Goal: Complete application form: Complete application form

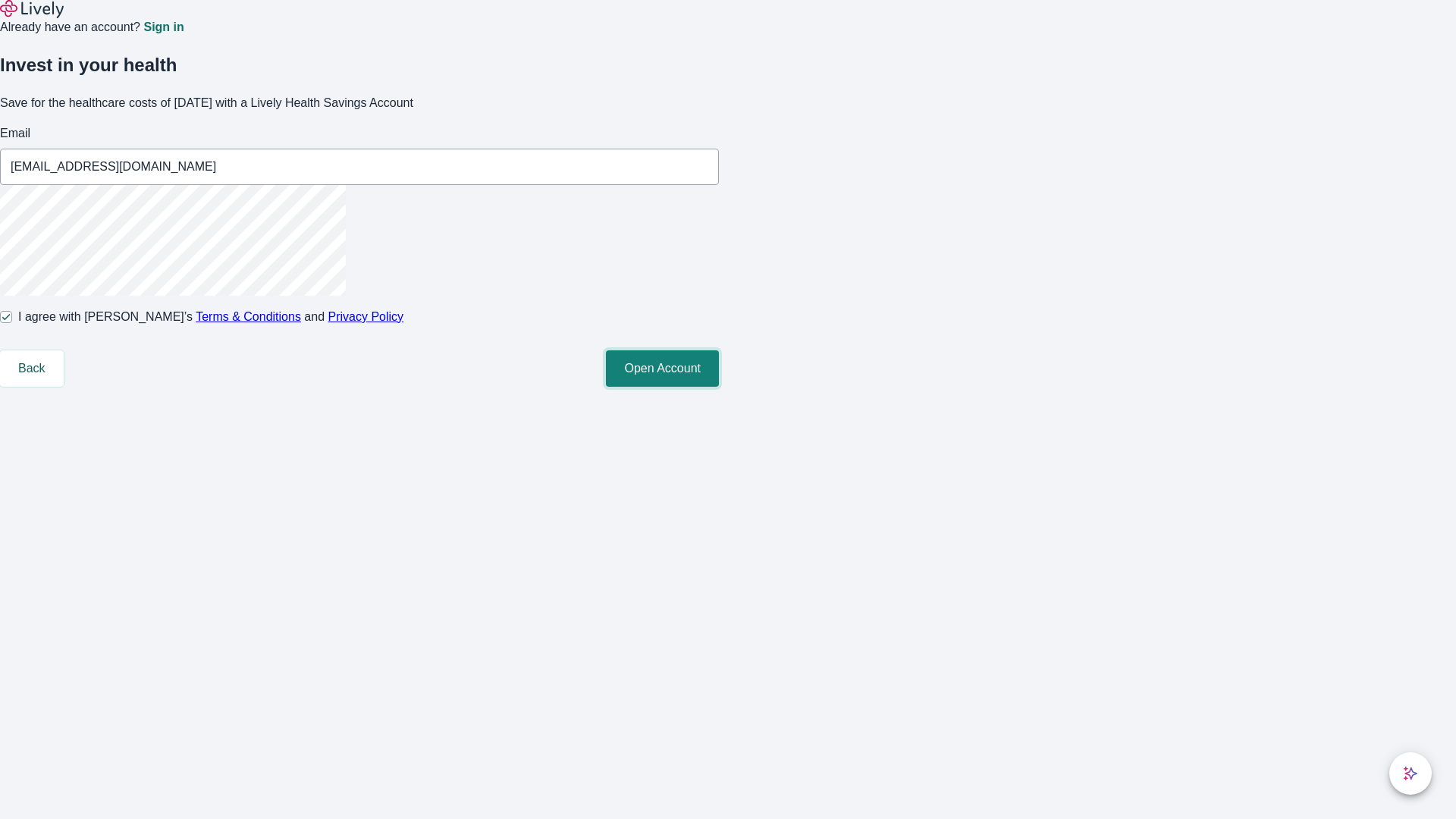
click at [719, 387] on button "Open Account" at bounding box center [662, 368] width 113 height 36
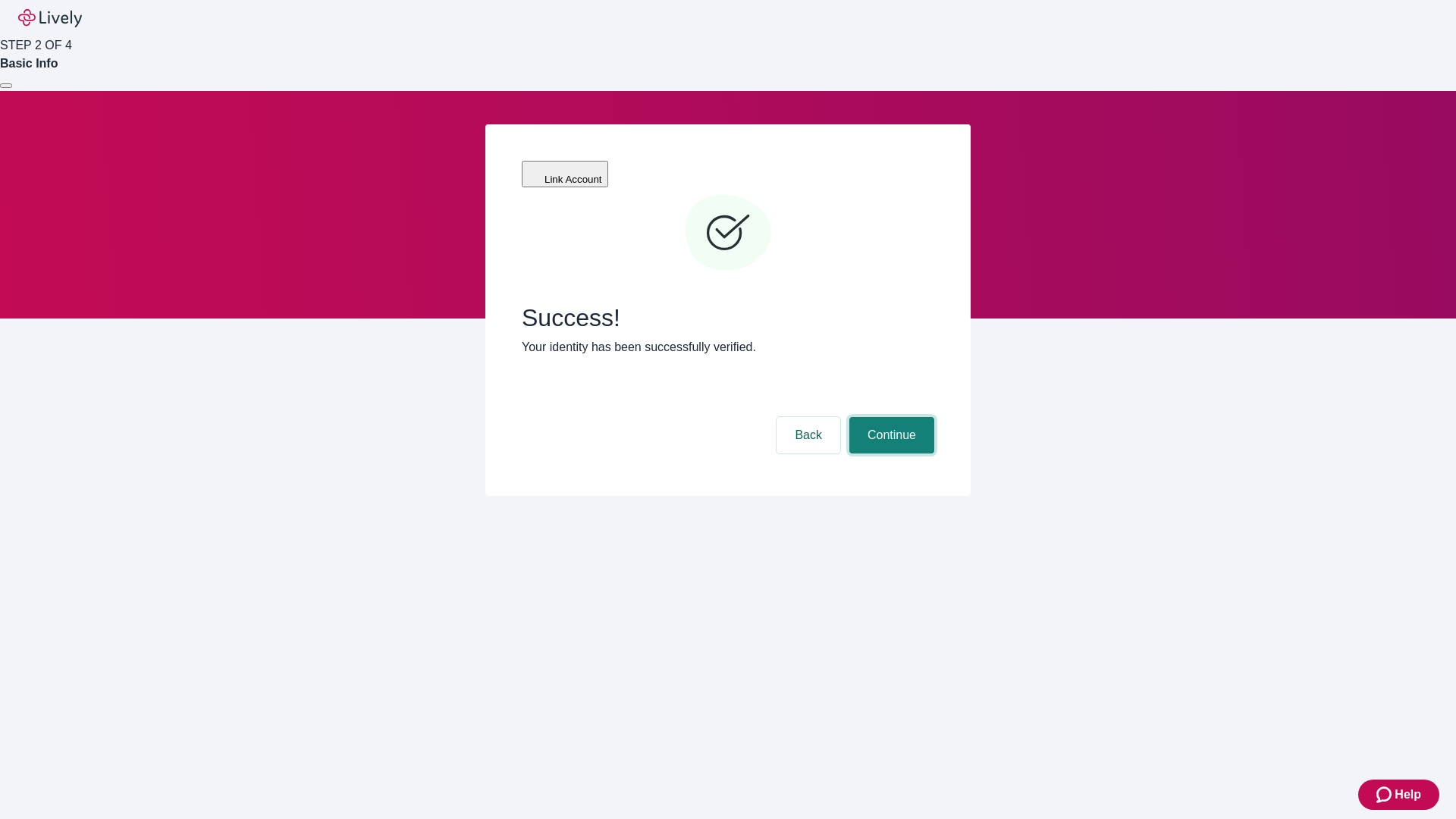
click at [890, 417] on button "Continue" at bounding box center [891, 435] width 85 height 36
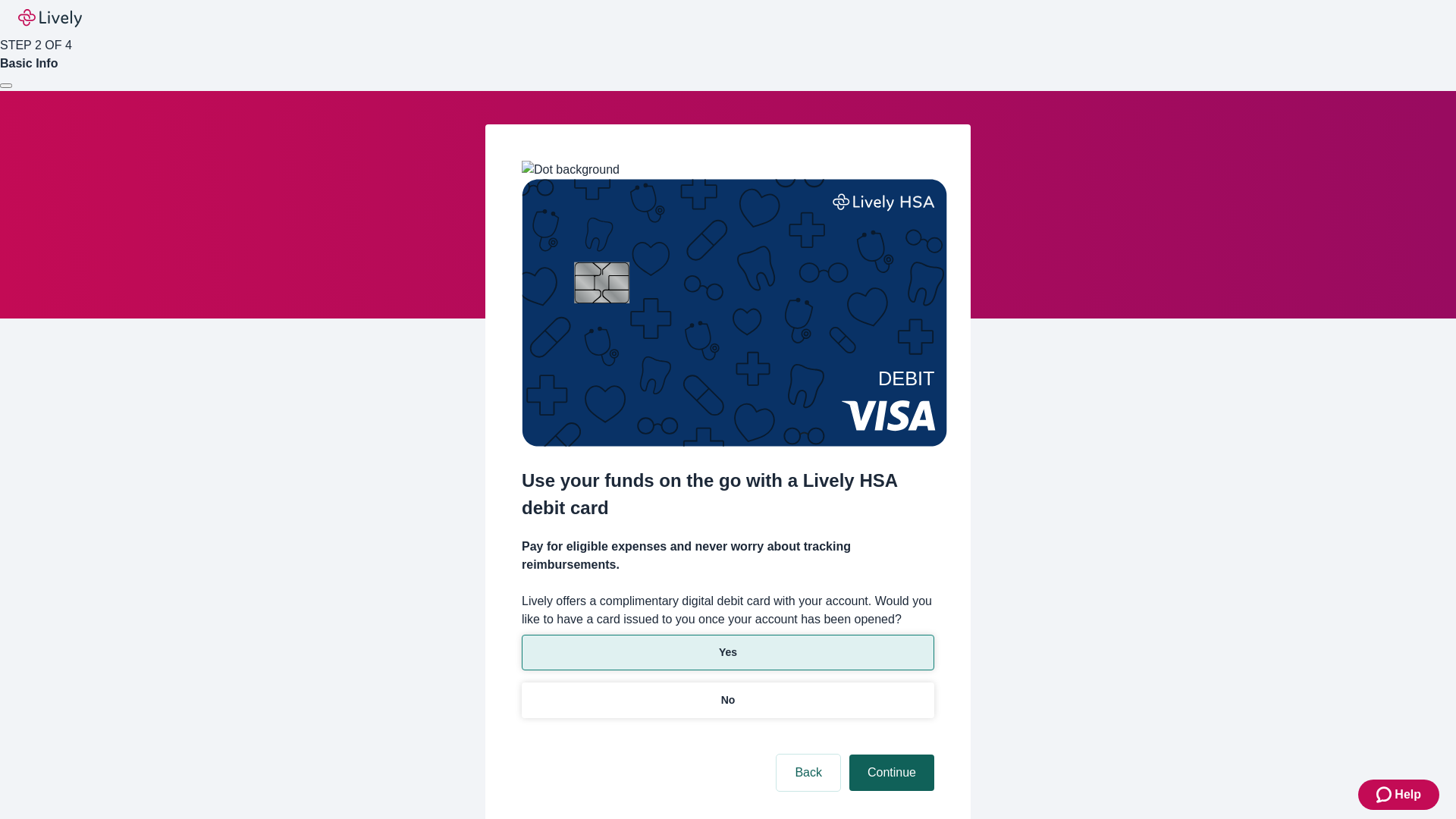
click at [727, 645] on p "Yes" at bounding box center [728, 653] width 18 height 16
click at [890, 755] on button "Continue" at bounding box center [891, 773] width 85 height 36
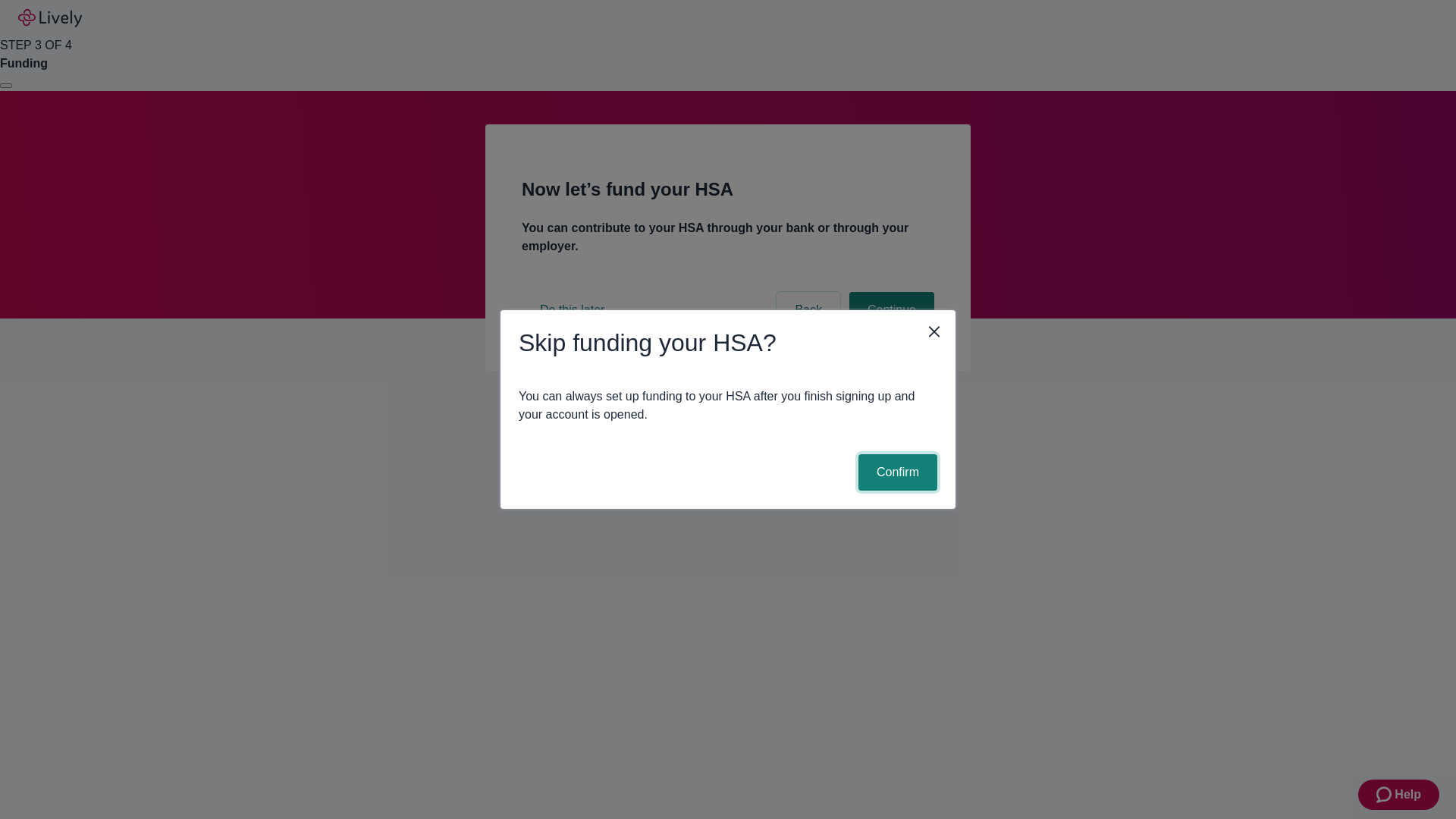
click at [896, 472] on button "Confirm" at bounding box center [897, 472] width 79 height 36
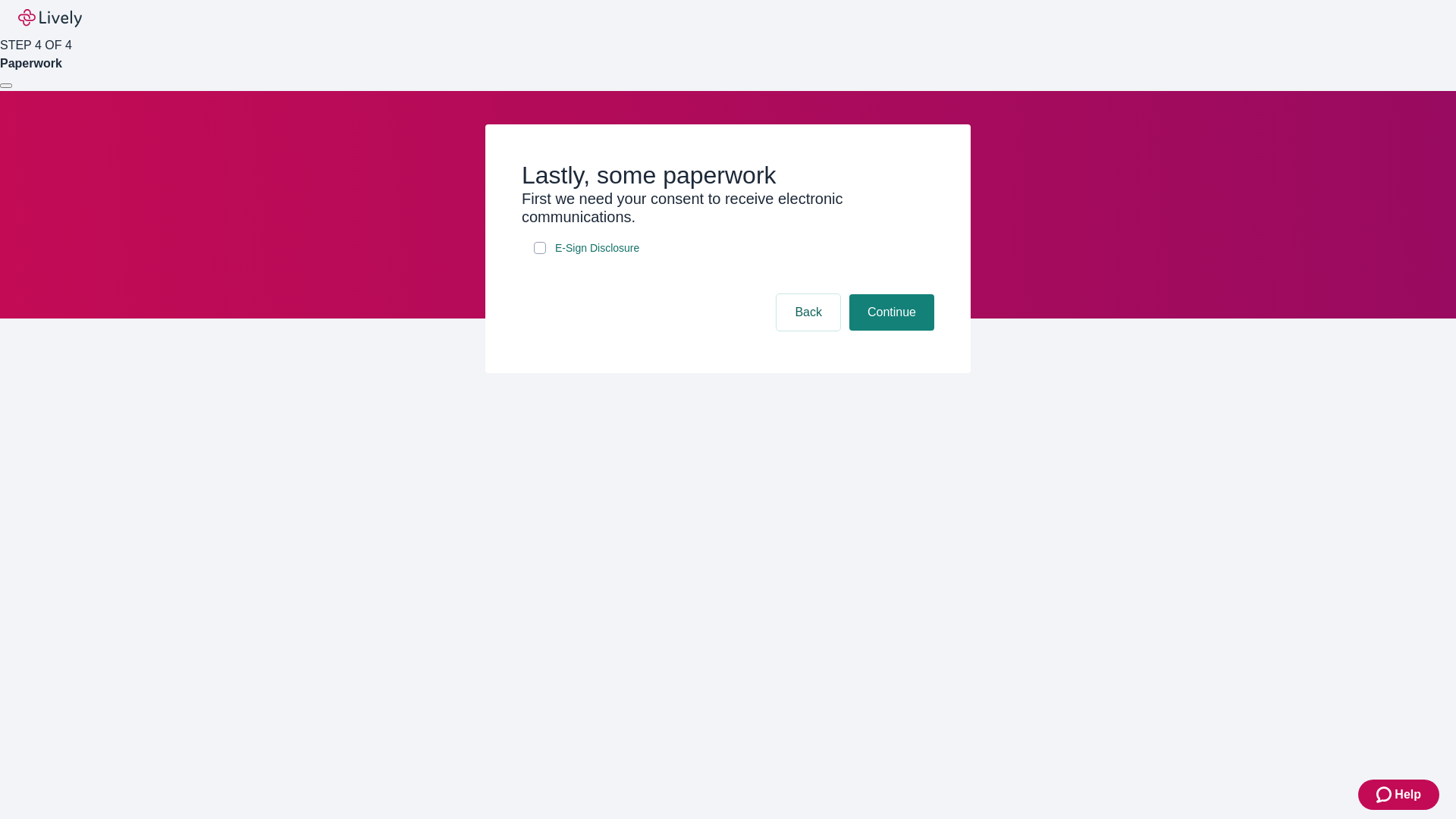
click at [540, 254] on input "E-Sign Disclosure" at bounding box center [540, 248] width 12 height 12
checkbox input "true"
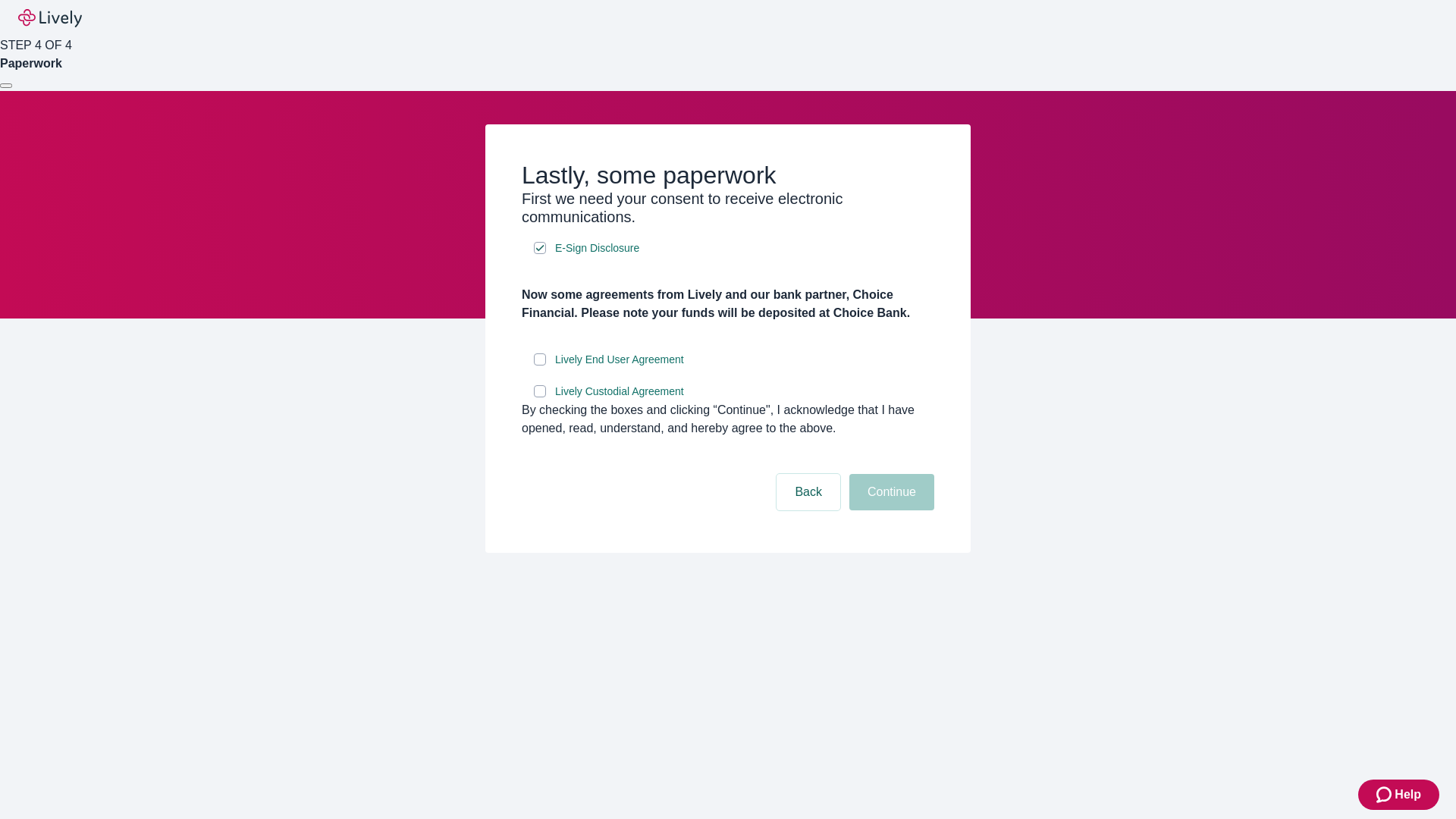
click at [540, 366] on input "Lively End User Agreement" at bounding box center [540, 360] width 12 height 12
checkbox input "true"
click at [540, 398] on input "Lively Custodial Agreement" at bounding box center [540, 392] width 12 height 12
checkbox input "true"
click at [890, 510] on button "Continue" at bounding box center [891, 492] width 85 height 36
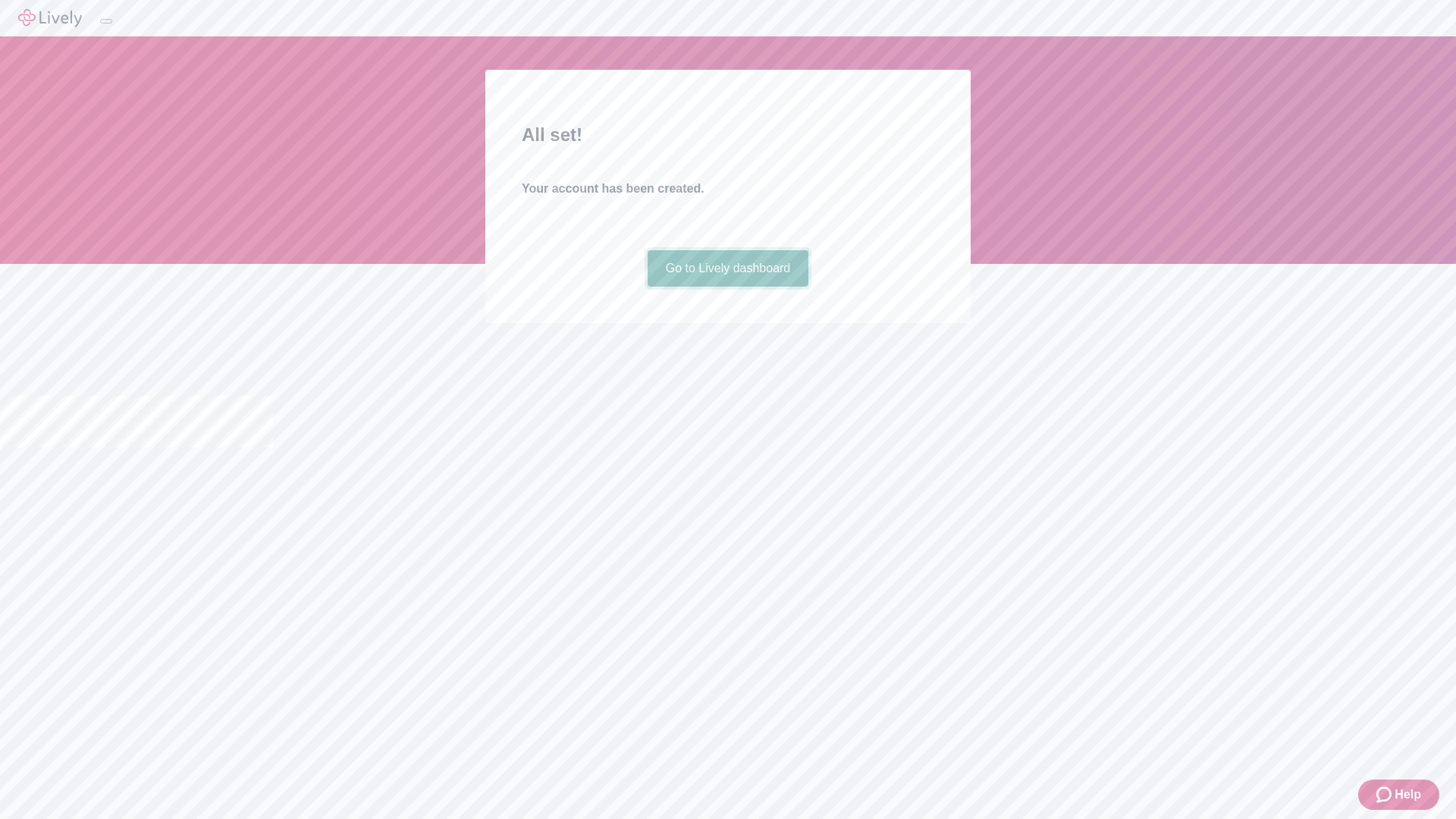
click at [727, 287] on link "Go to Lively dashboard" at bounding box center [728, 269] width 161 height 36
